Goal: Task Accomplishment & Management: Manage account settings

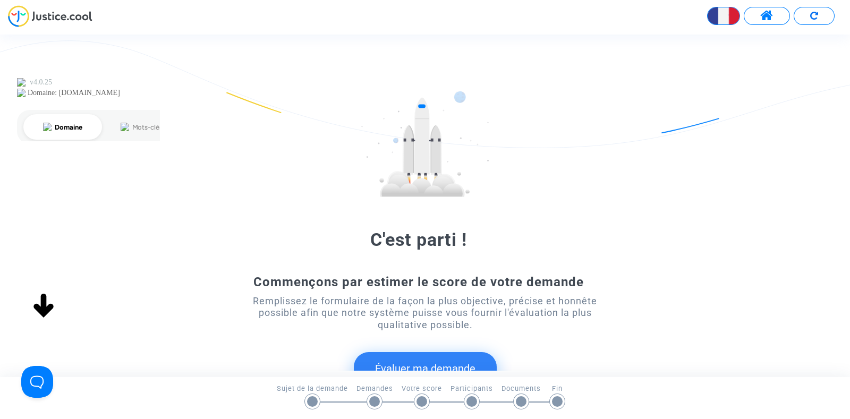
click at [760, 16] on span at bounding box center [766, 16] width 13 height 14
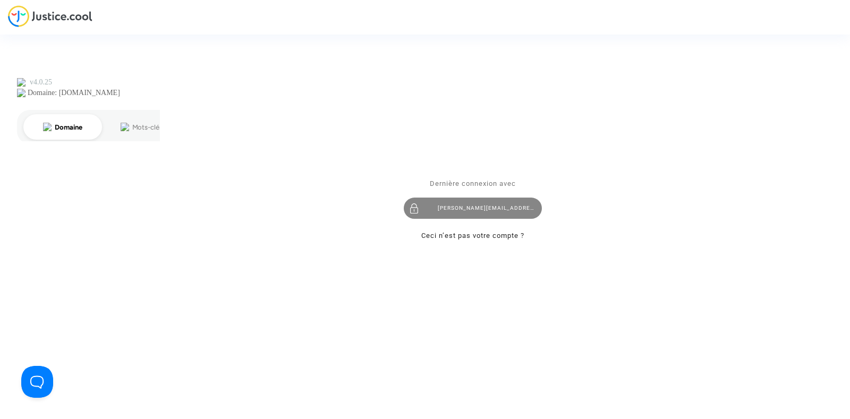
click at [480, 213] on div "joyce@pitcher-avocat.fr" at bounding box center [473, 208] width 138 height 21
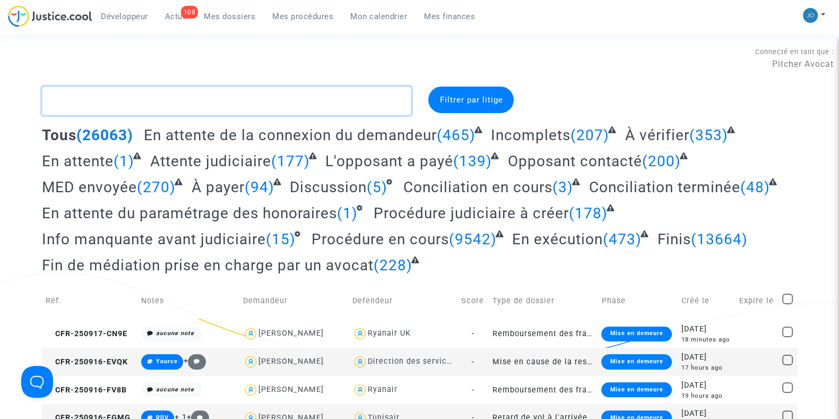
click at [163, 100] on textarea at bounding box center [227, 101] width 370 height 29
paste textarea "CFR-230509-UXQU"
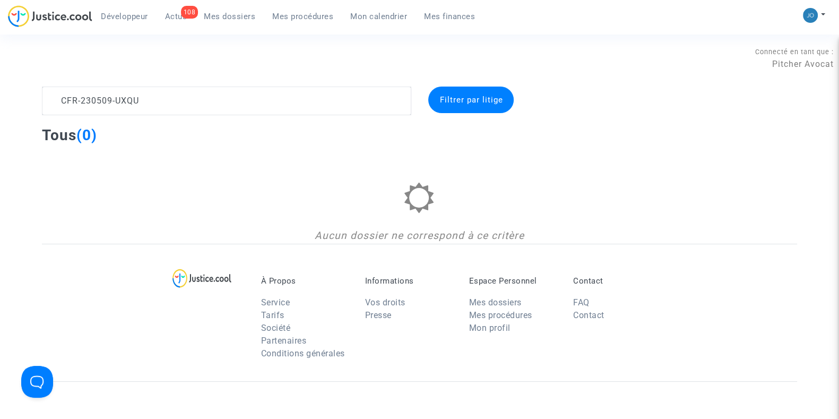
click at [80, 288] on div "À Propos Service Tarifs Société Partenaires Conditions générales Informations V…" at bounding box center [420, 313] width 756 height 138
click at [123, 101] on textarea at bounding box center [227, 101] width 370 height 29
drag, startPoint x: 116, startPoint y: 99, endPoint x: 15, endPoint y: 102, distance: 101.0
click at [15, 102] on div "CFR-230509-UXQU Filtrer par litige Tous (0) Aucun dossier ne correspond à ce cr…" at bounding box center [419, 165] width 839 height 157
type textarea "UXQU"
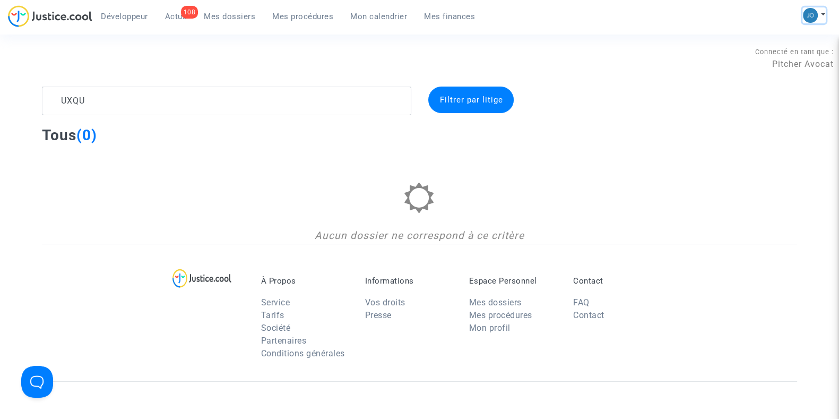
click at [821, 14] on button at bounding box center [814, 15] width 23 height 16
click at [776, 50] on link "Changer de compte" at bounding box center [771, 54] width 107 height 17
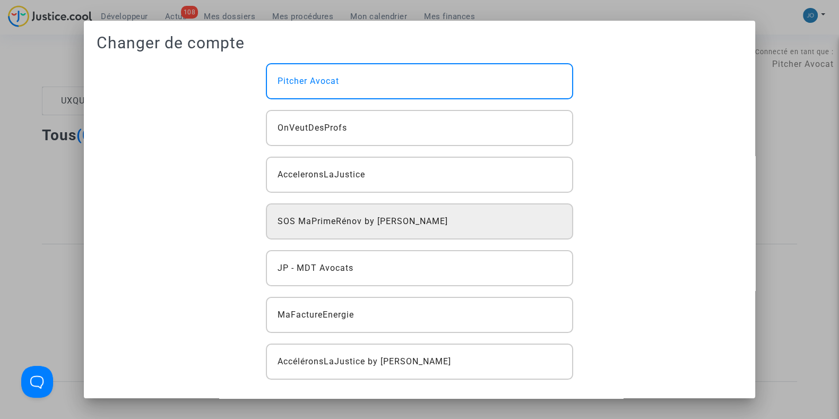
click at [359, 218] on span "SOS MaPrimeRénov by [PERSON_NAME]" at bounding box center [363, 221] width 170 height 13
